Goal: Task Accomplishment & Management: Use online tool/utility

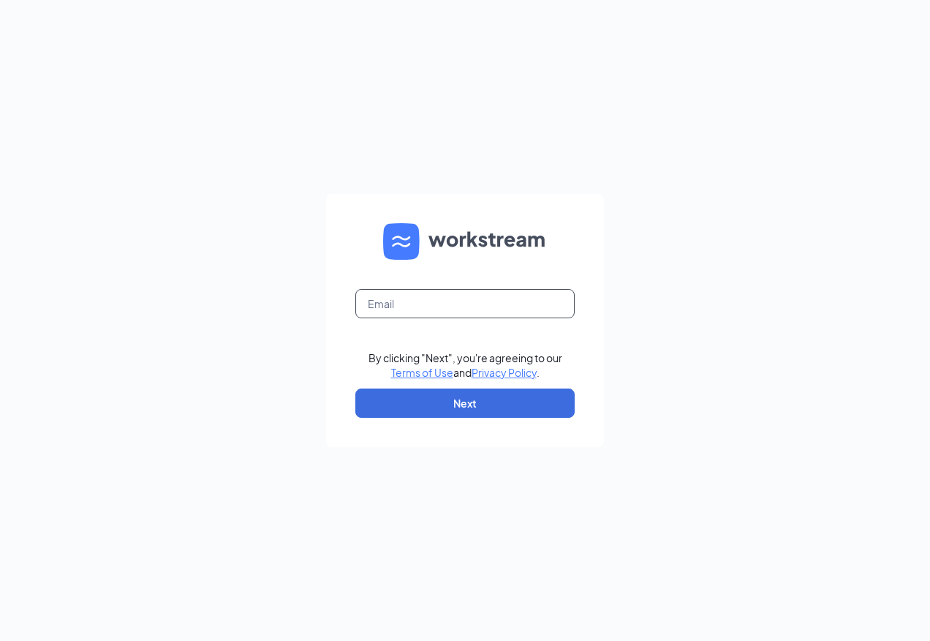
click at [543, 310] on input "text" at bounding box center [464, 303] width 219 height 29
type input "[EMAIL_ADDRESS][DOMAIN_NAME]"
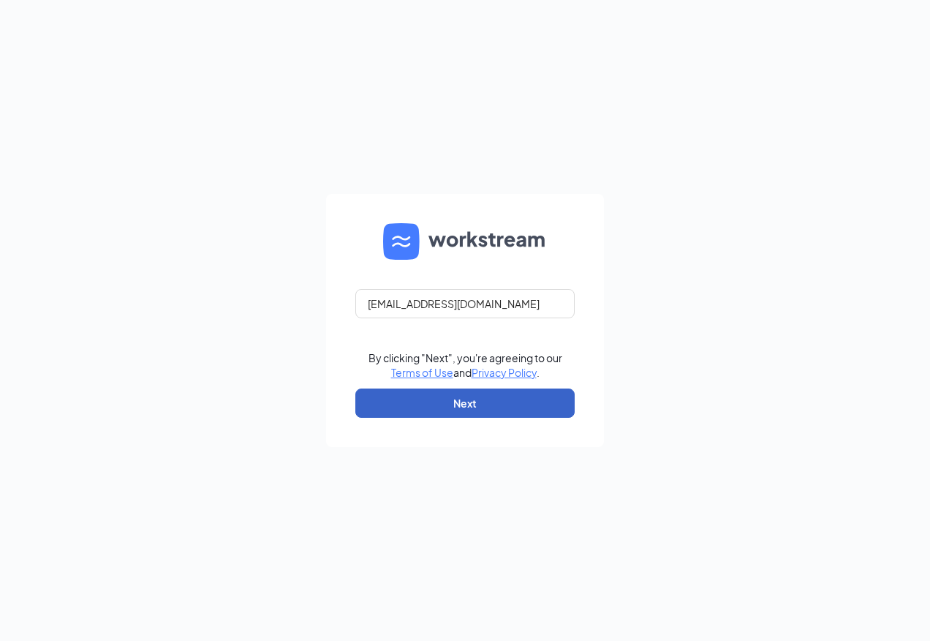
click at [449, 404] on button "Next" at bounding box center [464, 402] width 219 height 29
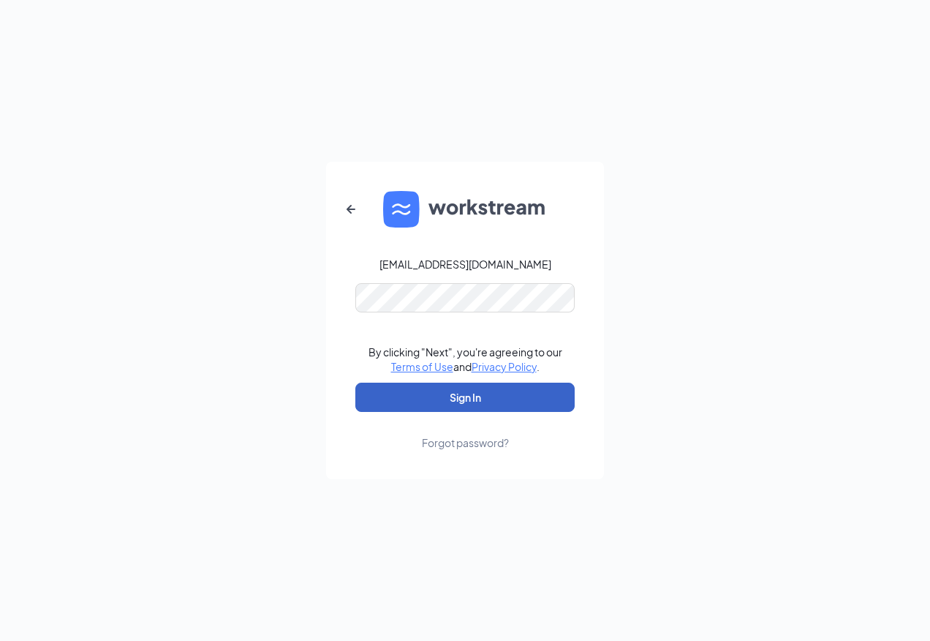
click at [447, 390] on button "Sign In" at bounding box center [464, 396] width 219 height 29
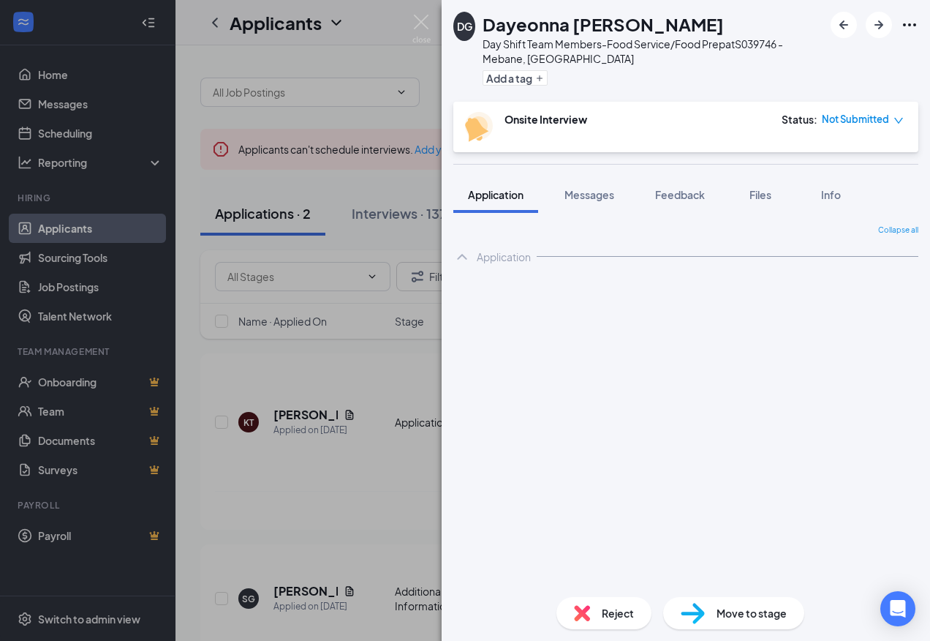
click at [325, 424] on div "DG Dayeonna [PERSON_NAME] Day Shift Team Members-Food Service/Food Prep at S039…" at bounding box center [465, 320] width 930 height 641
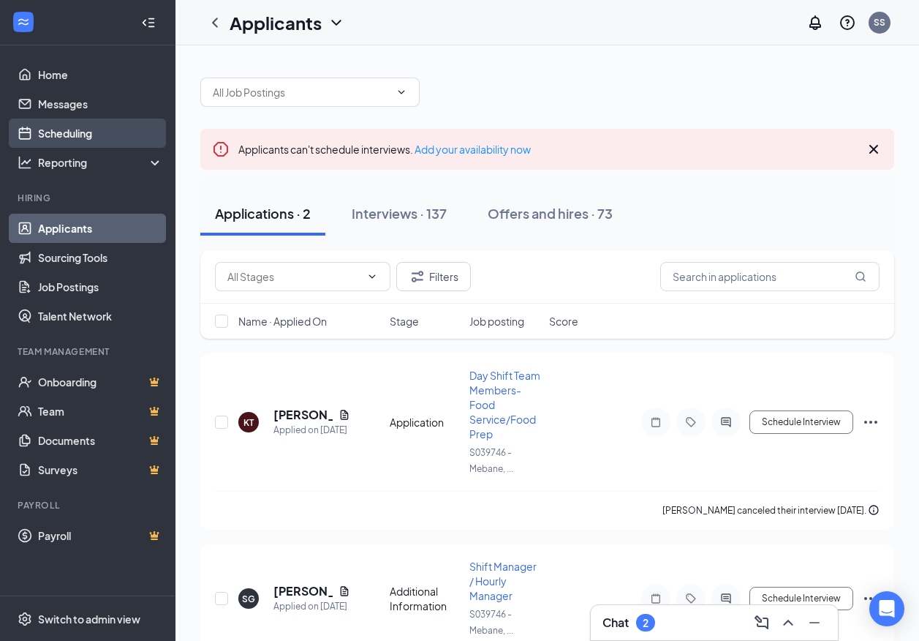
click at [80, 138] on link "Scheduling" at bounding box center [100, 132] width 125 height 29
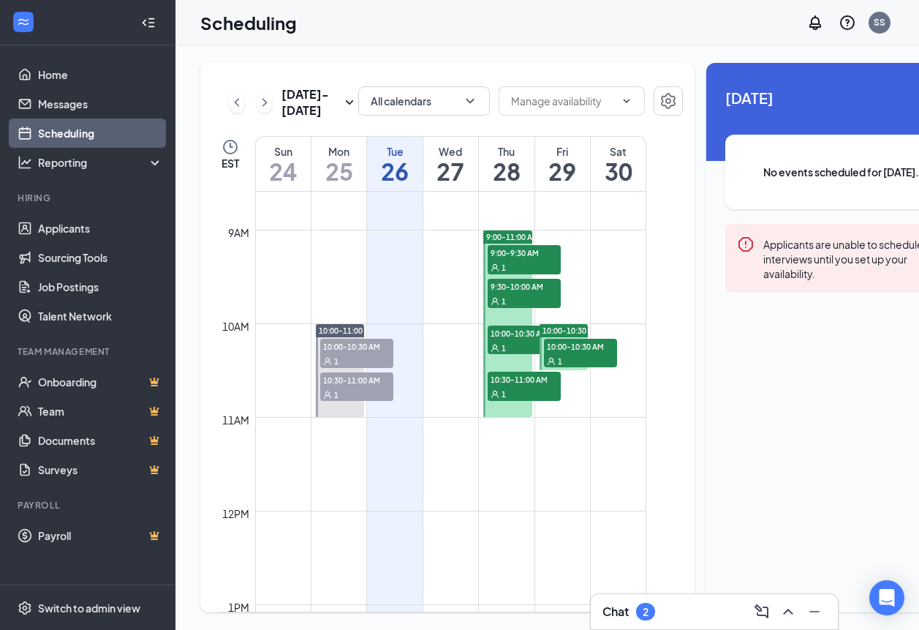
scroll to position [731, 0]
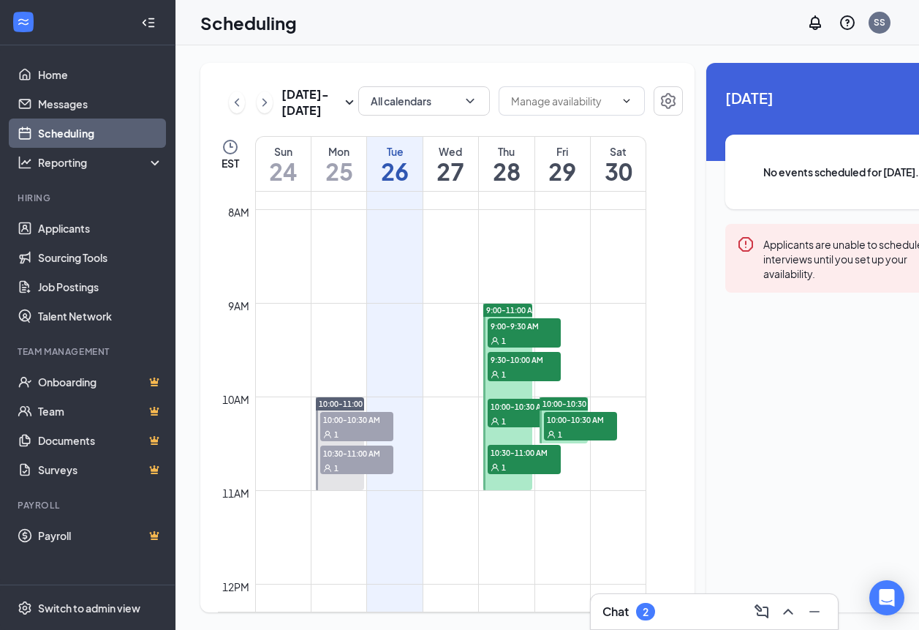
click at [521, 366] on span "9:30-10:00 AM" at bounding box center [524, 359] width 73 height 15
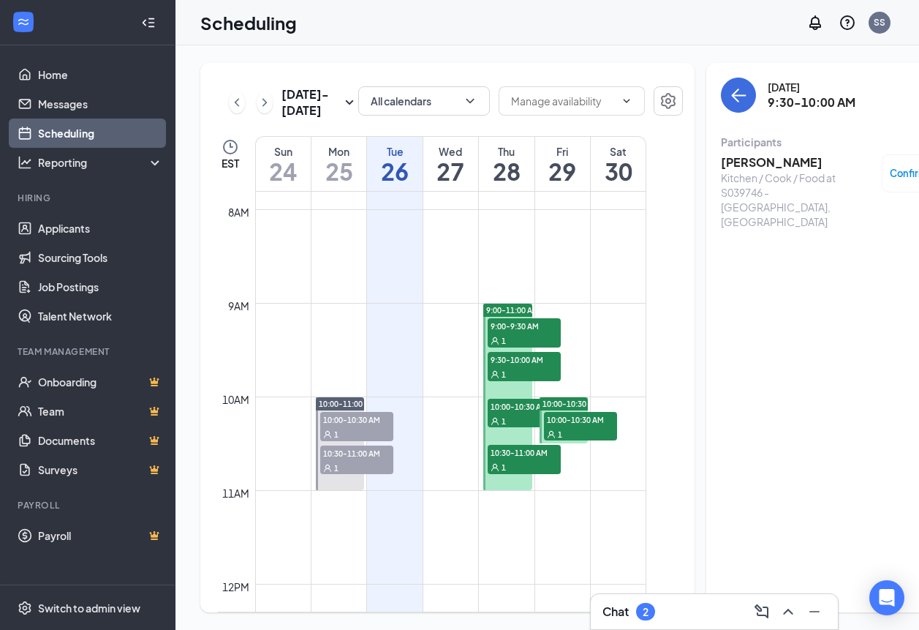
click at [526, 333] on span "9:00-9:30 AM" at bounding box center [524, 325] width 73 height 15
click at [501, 474] on div "1" at bounding box center [524, 466] width 73 height 15
